Goal: Information Seeking & Learning: Learn about a topic

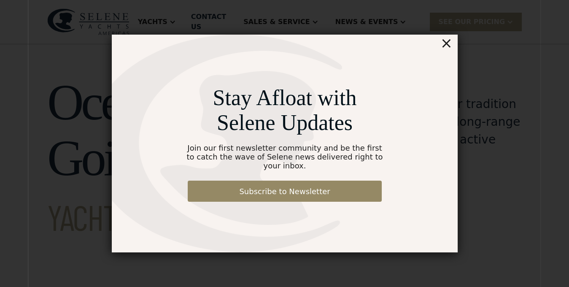
click at [452, 42] on div "×" at bounding box center [446, 43] width 12 height 17
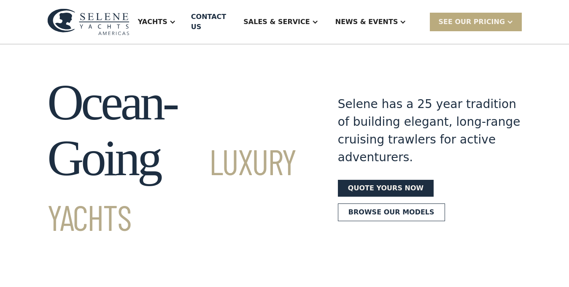
click at [476, 23] on div "SEE Our Pricing" at bounding box center [476, 22] width 92 height 18
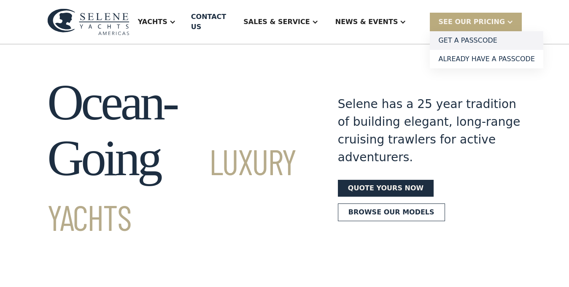
click at [473, 35] on link "Get a PASSCODE" at bounding box center [487, 40] width 114 height 19
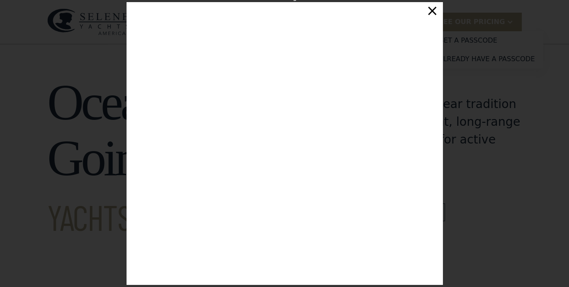
scroll to position [143, 0]
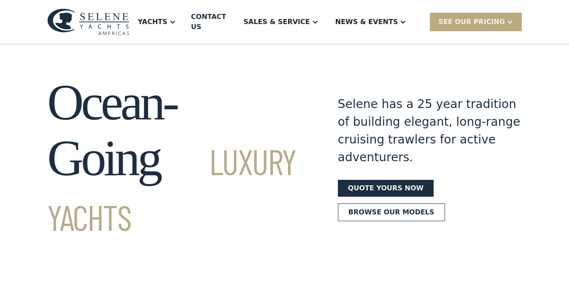
click at [461, 23] on div "SEE Our Pricing" at bounding box center [476, 22] width 92 height 18
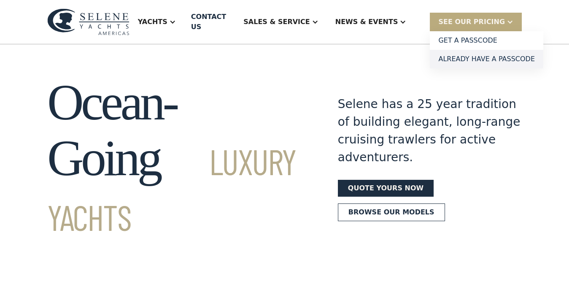
click at [464, 50] on link "Already have a passcode" at bounding box center [487, 59] width 114 height 19
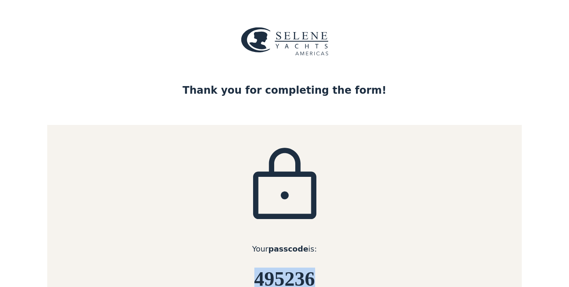
drag, startPoint x: 317, startPoint y: 278, endPoint x: 259, endPoint y: 280, distance: 58.3
click at [259, 280] on h6 "495236" at bounding box center [284, 279] width 475 height 22
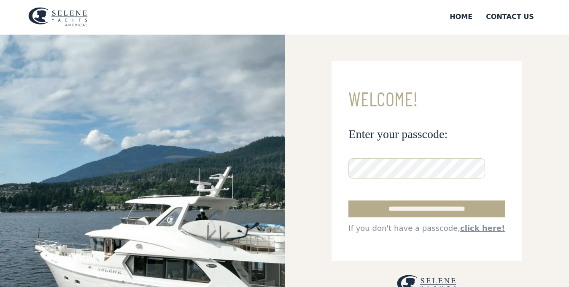
scroll to position [0, 93]
click at [390, 204] on input "**********" at bounding box center [427, 208] width 157 height 17
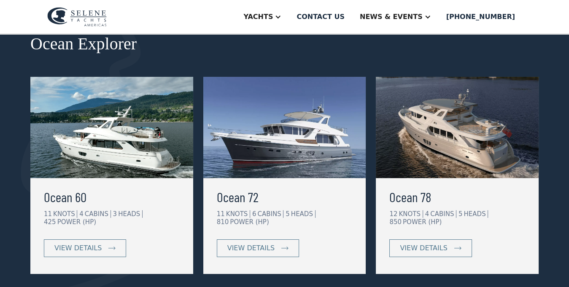
scroll to position [146, 0]
click at [96, 248] on div "view details" at bounding box center [77, 248] width 47 height 10
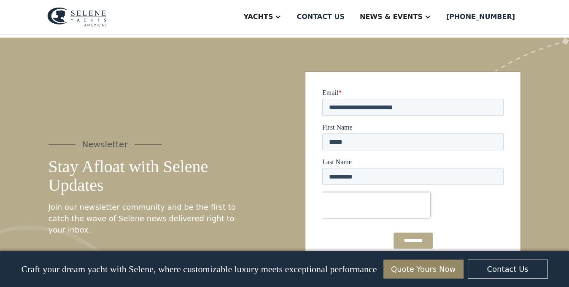
scroll to position [1057, 0]
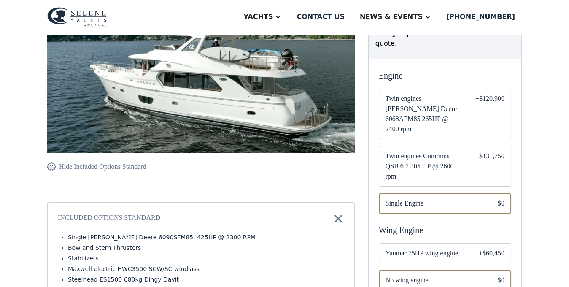
scroll to position [179, 0]
click at [424, 151] on span "Twin engines Cummins QSB 6.7 305 HP @ 2600 rpm" at bounding box center [424, 166] width 76 height 30
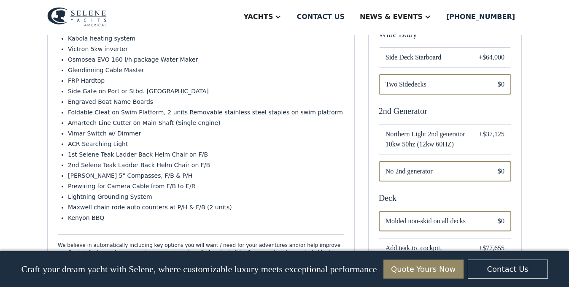
scroll to position [456, 0]
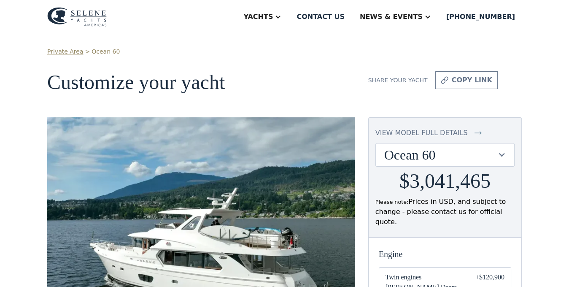
scroll to position [0, 0]
click at [434, 133] on div "view model full details" at bounding box center [422, 133] width 92 height 10
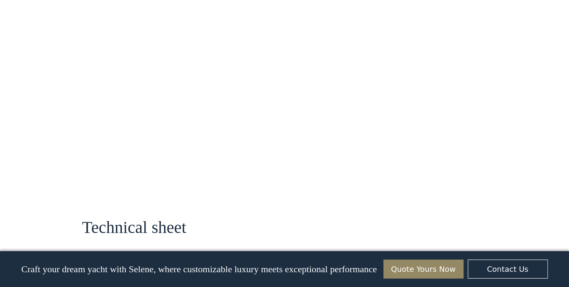
scroll to position [450, 0]
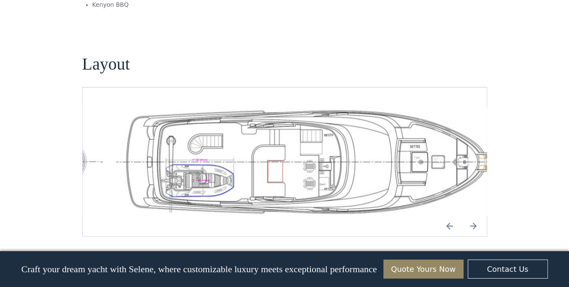
scroll to position [1057, 0]
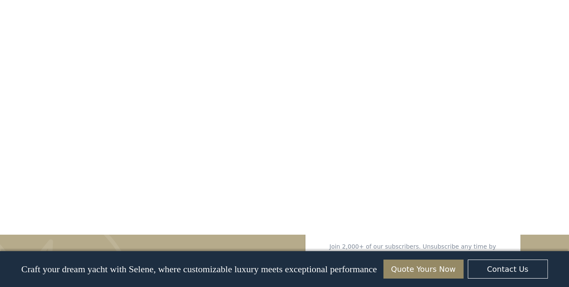
click at [43, 189] on div "No items found. No items found. No items found. 1/ 18 Virtual Tour Luxury Ocean…" at bounding box center [284, 23] width 569 height 2012
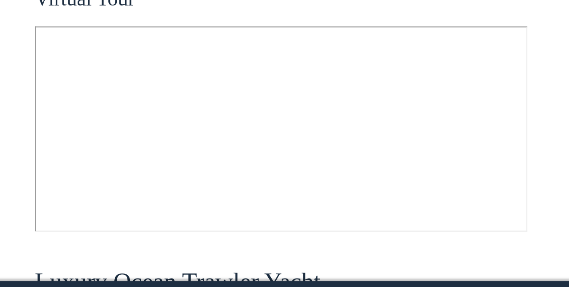
scroll to position [452, 0]
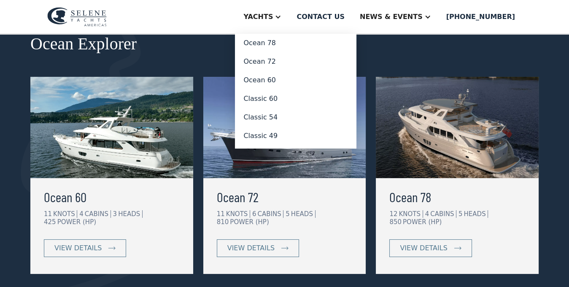
click at [273, 15] on div "Yachts" at bounding box center [258, 17] width 30 height 10
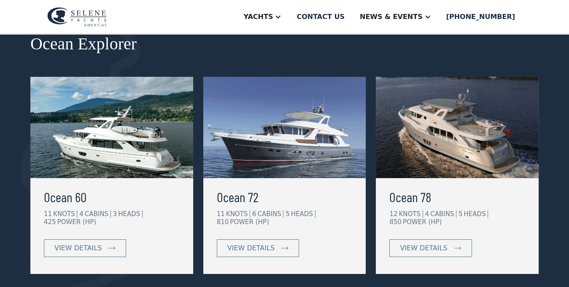
click at [281, 17] on div at bounding box center [278, 17] width 7 height 7
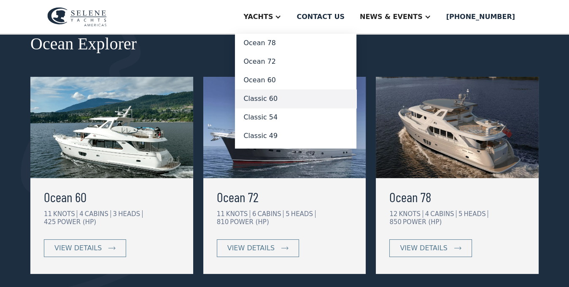
click at [308, 97] on link "Classic 60" at bounding box center [296, 98] width 122 height 19
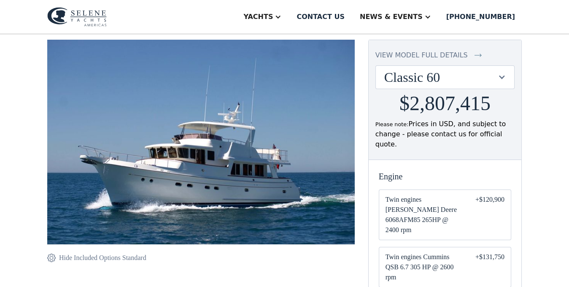
scroll to position [81, 0]
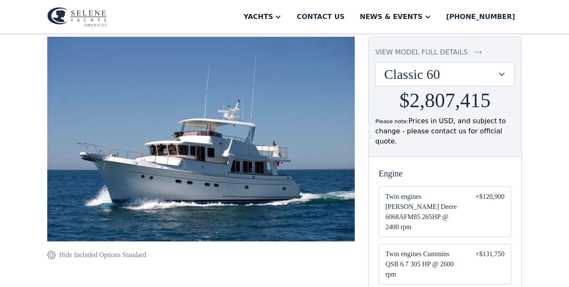
click at [436, 249] on span "Twin engines Cummins QSB 6.7 305 HP @ 2600 rpm" at bounding box center [424, 264] width 76 height 30
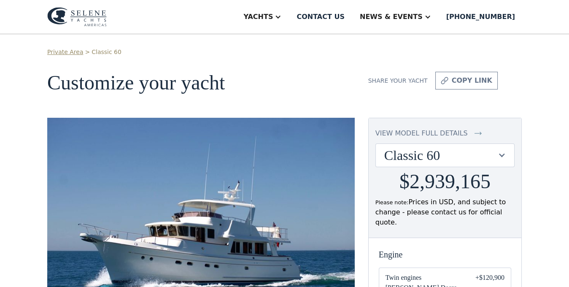
click at [429, 130] on div "view model full details" at bounding box center [422, 133] width 92 height 10
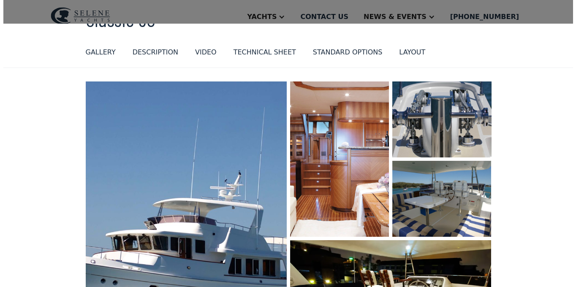
scroll to position [46, 0]
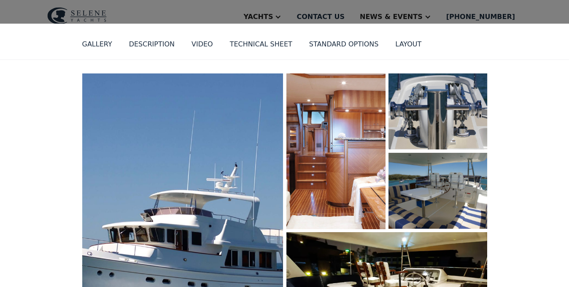
click at [337, 138] on img "open lightbox" at bounding box center [335, 151] width 105 height 165
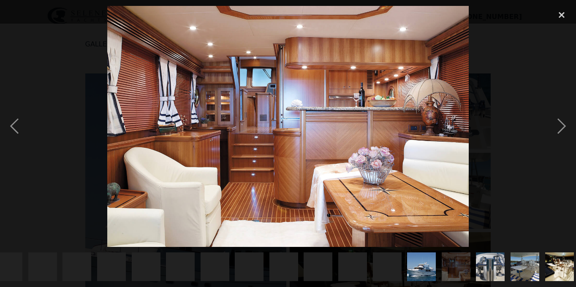
scroll to position [0, 394]
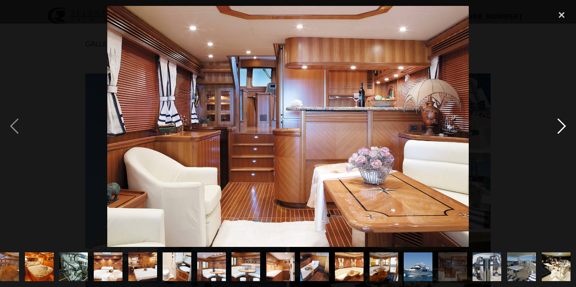
click at [561, 125] on div "next image" at bounding box center [561, 126] width 29 height 241
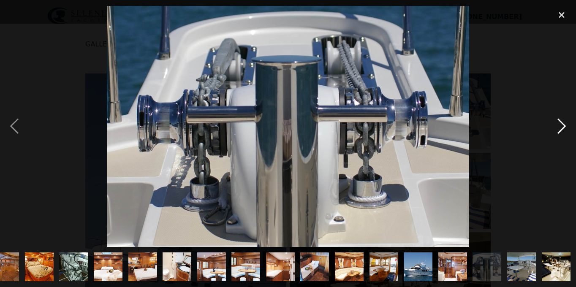
click at [561, 125] on div "next image" at bounding box center [561, 126] width 29 height 241
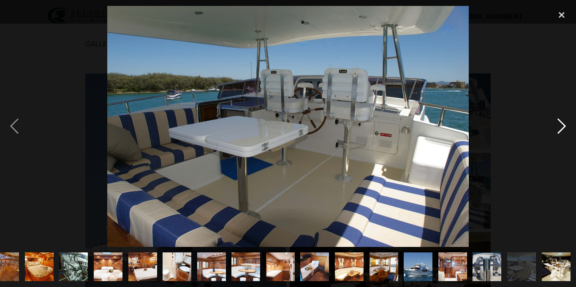
click at [561, 125] on div "next image" at bounding box center [561, 126] width 29 height 241
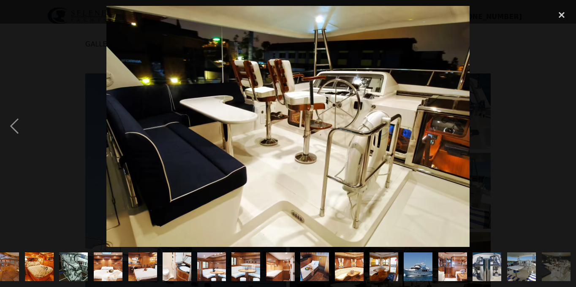
click at [561, 125] on div "next image" at bounding box center [561, 126] width 29 height 241
click at [39, 261] on img "show item 13 of 28" at bounding box center [39, 266] width 43 height 29
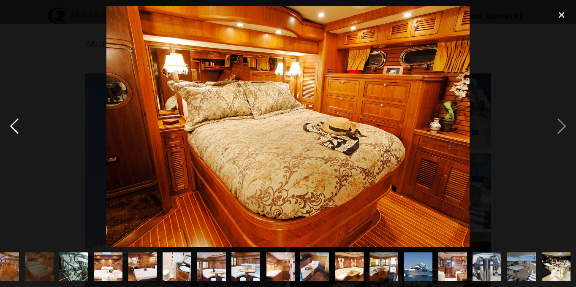
click at [13, 123] on div "previous image" at bounding box center [14, 126] width 29 height 241
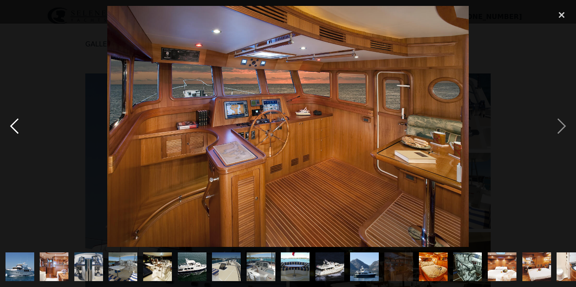
scroll to position [0, 0]
click at [25, 258] on img "show item 1 of 28" at bounding box center [20, 266] width 43 height 29
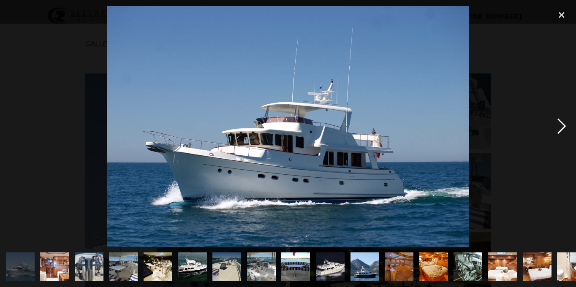
click at [557, 121] on div "next image" at bounding box center [561, 126] width 29 height 241
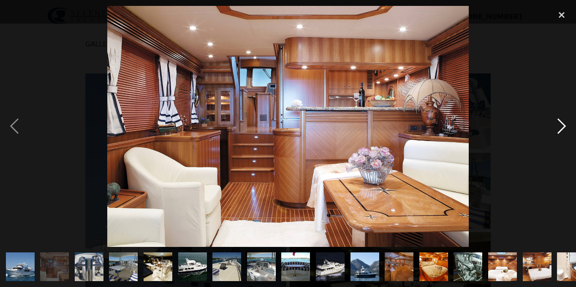
click at [557, 121] on div "next image" at bounding box center [561, 126] width 29 height 241
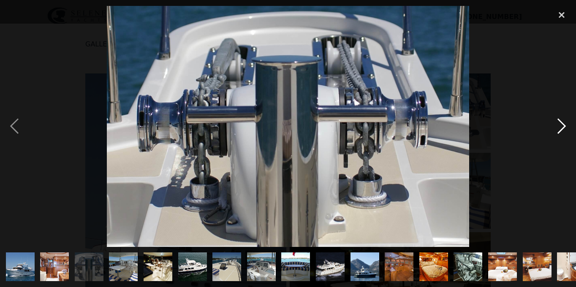
click at [557, 121] on div "next image" at bounding box center [561, 126] width 29 height 241
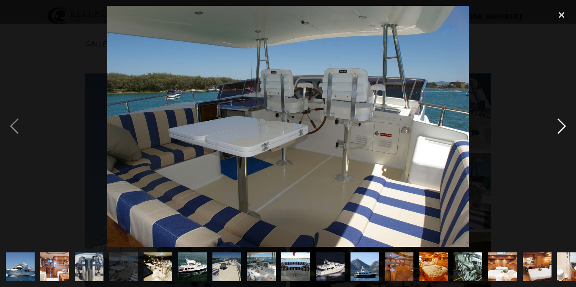
click at [557, 121] on div "next image" at bounding box center [561, 126] width 29 height 241
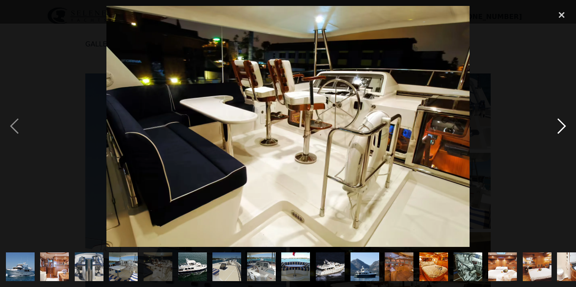
click at [557, 121] on div "next image" at bounding box center [561, 126] width 29 height 241
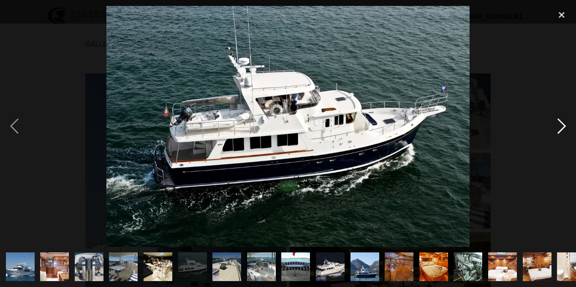
click at [557, 121] on div "next image" at bounding box center [561, 126] width 29 height 241
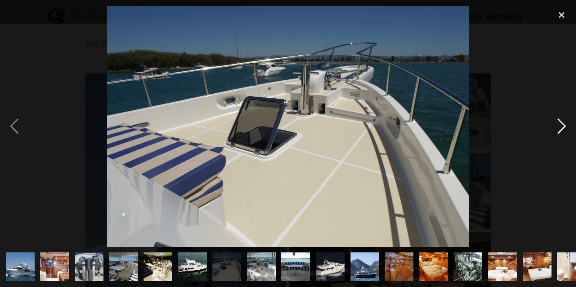
click at [557, 121] on div "next image" at bounding box center [561, 126] width 29 height 241
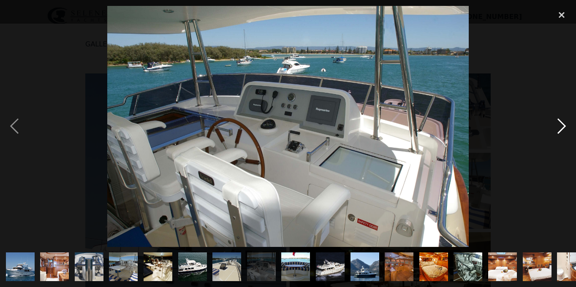
click at [557, 121] on div "next image" at bounding box center [561, 126] width 29 height 241
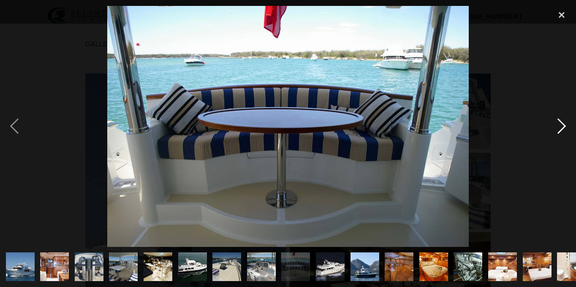
click at [557, 121] on div "next image" at bounding box center [561, 126] width 29 height 241
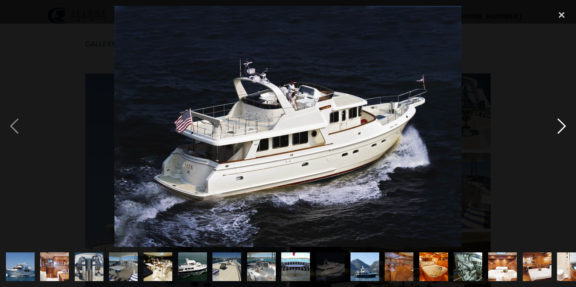
click at [557, 121] on div "next image" at bounding box center [561, 126] width 29 height 241
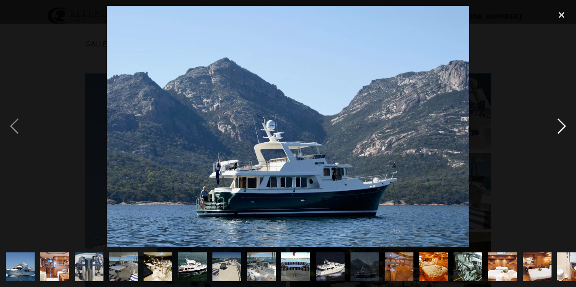
click at [557, 121] on div "next image" at bounding box center [561, 126] width 29 height 241
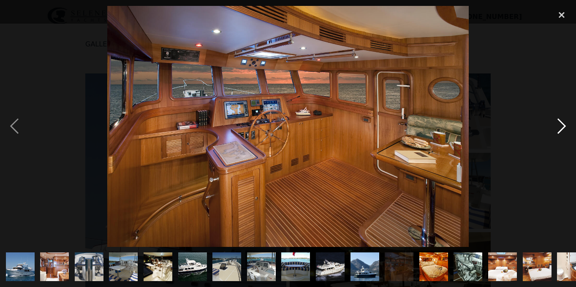
click at [557, 121] on div "next image" at bounding box center [561, 126] width 29 height 241
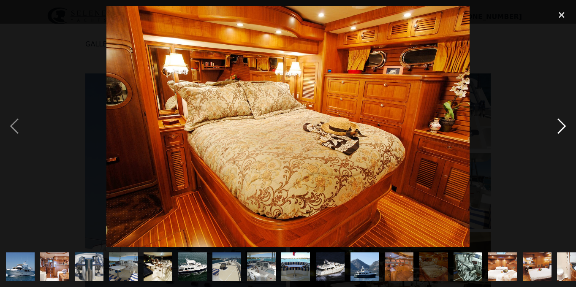
click at [557, 121] on div "next image" at bounding box center [561, 126] width 29 height 241
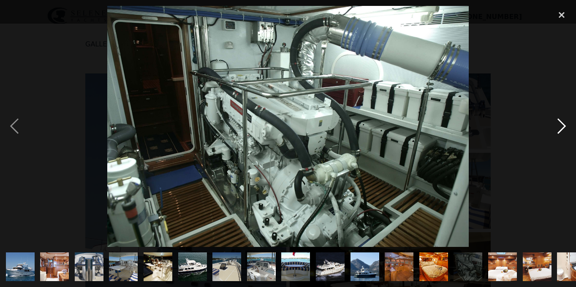
click at [557, 121] on div "next image" at bounding box center [561, 126] width 29 height 241
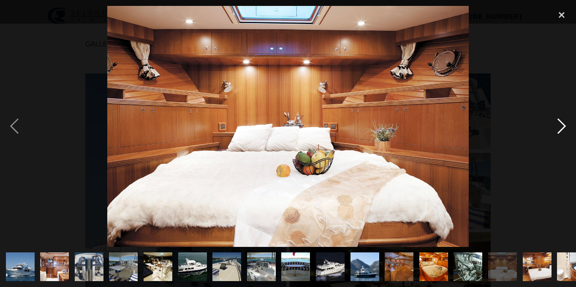
click at [557, 121] on div "next image" at bounding box center [561, 126] width 29 height 241
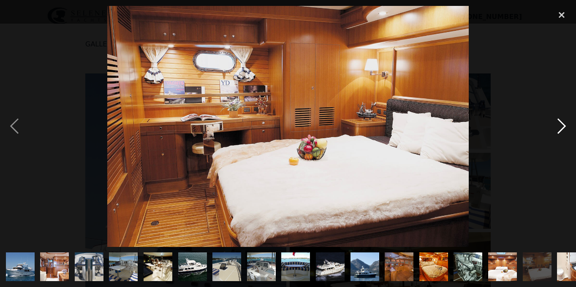
click at [557, 121] on div "next image" at bounding box center [561, 126] width 29 height 241
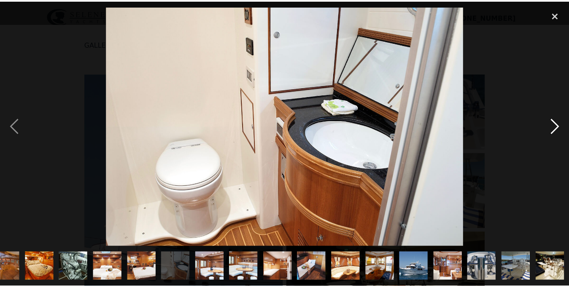
scroll to position [0, 394]
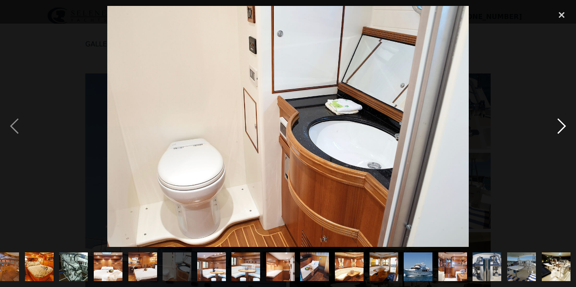
click at [557, 121] on div "next image" at bounding box center [561, 126] width 29 height 241
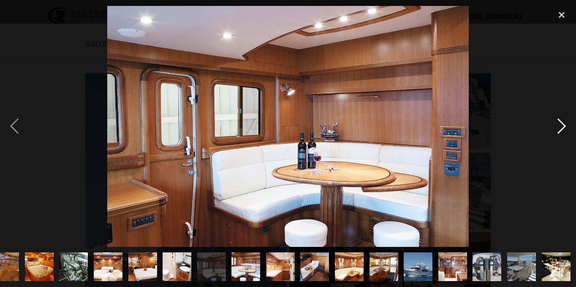
click at [557, 121] on div "next image" at bounding box center [561, 126] width 29 height 241
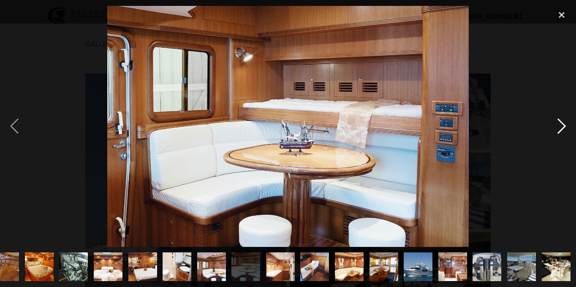
click at [557, 121] on div "next image" at bounding box center [561, 126] width 29 height 241
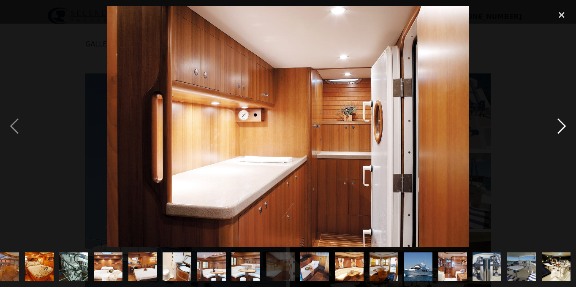
click at [557, 121] on div "next image" at bounding box center [561, 126] width 29 height 241
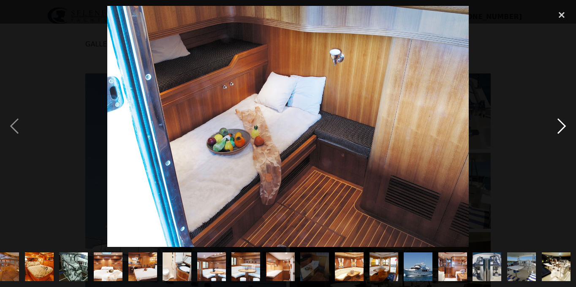
click at [557, 121] on div "next image" at bounding box center [561, 126] width 29 height 241
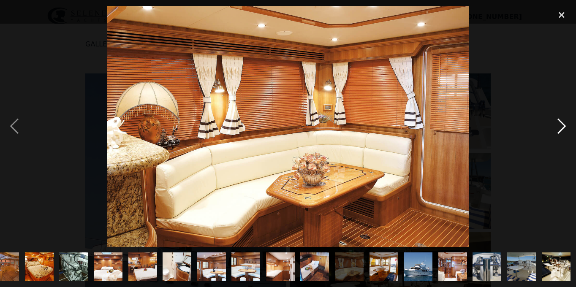
click at [557, 121] on div "next image" at bounding box center [561, 126] width 29 height 241
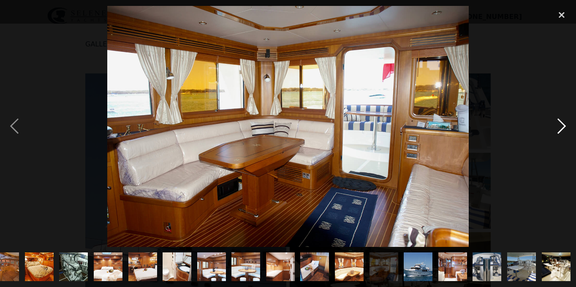
click at [557, 121] on div "next image" at bounding box center [561, 126] width 29 height 241
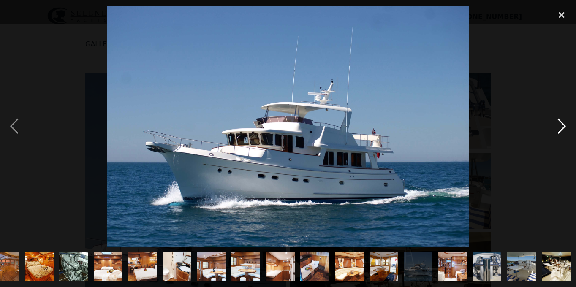
click at [557, 121] on div "next image" at bounding box center [561, 126] width 29 height 241
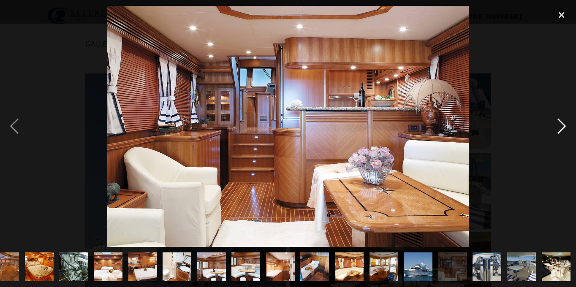
click at [557, 121] on div "next image" at bounding box center [561, 126] width 29 height 241
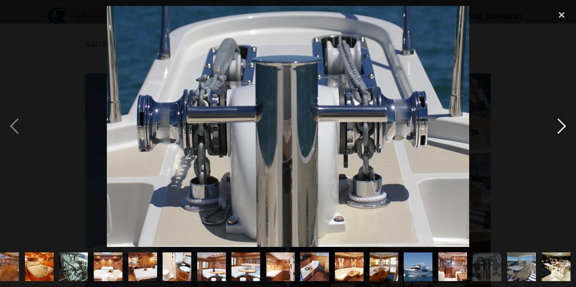
click at [557, 121] on div "next image" at bounding box center [561, 126] width 29 height 241
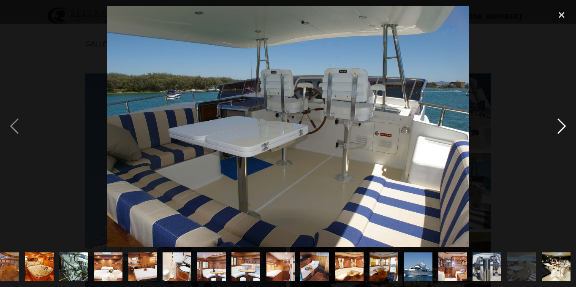
click at [557, 121] on div "next image" at bounding box center [561, 126] width 29 height 241
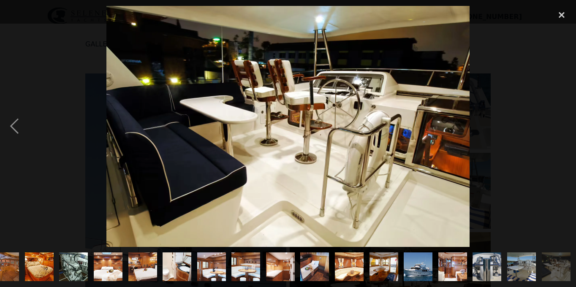
click at [557, 121] on div "next image" at bounding box center [561, 126] width 29 height 241
click at [553, 267] on img "show item 28 of 28" at bounding box center [555, 266] width 43 height 29
click at [553, 261] on img "show item 28 of 28" at bounding box center [555, 266] width 43 height 29
click at [562, 12] on div "close lightbox" at bounding box center [561, 15] width 29 height 19
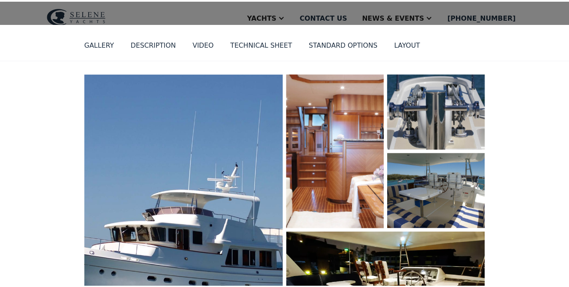
scroll to position [0, 0]
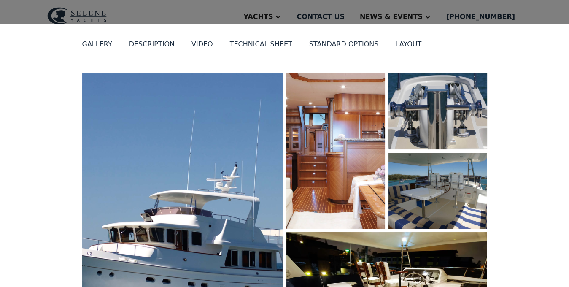
click at [395, 47] on div "layout" at bounding box center [408, 44] width 26 height 10
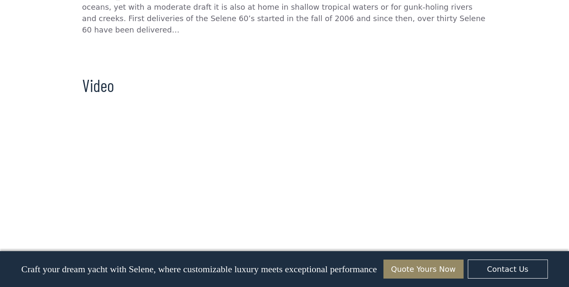
scroll to position [755, 0]
